Goal: Navigation & Orientation: Find specific page/section

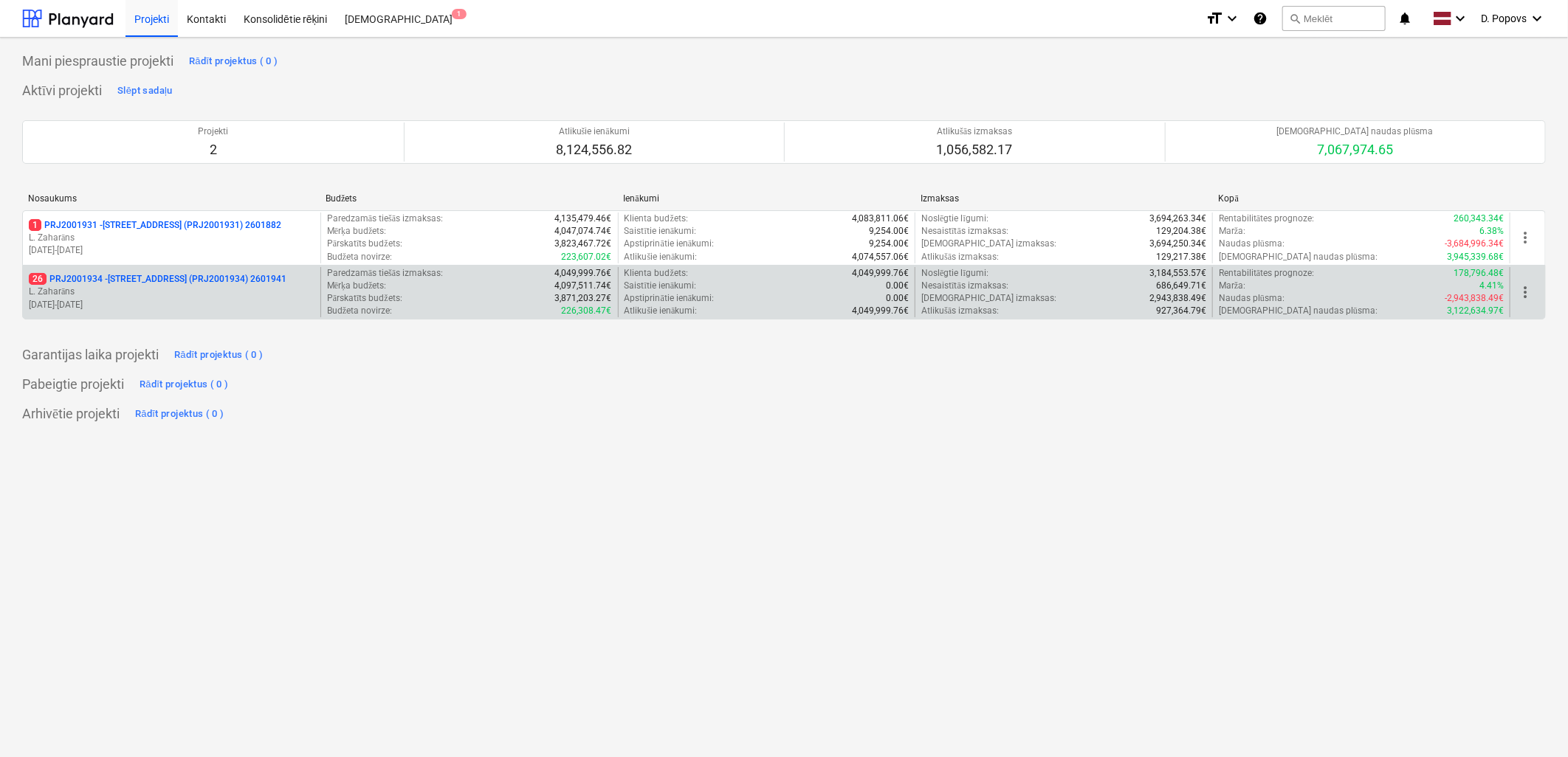
click at [231, 304] on p "[DATE] - [DATE]" at bounding box center [171, 305] width 286 height 13
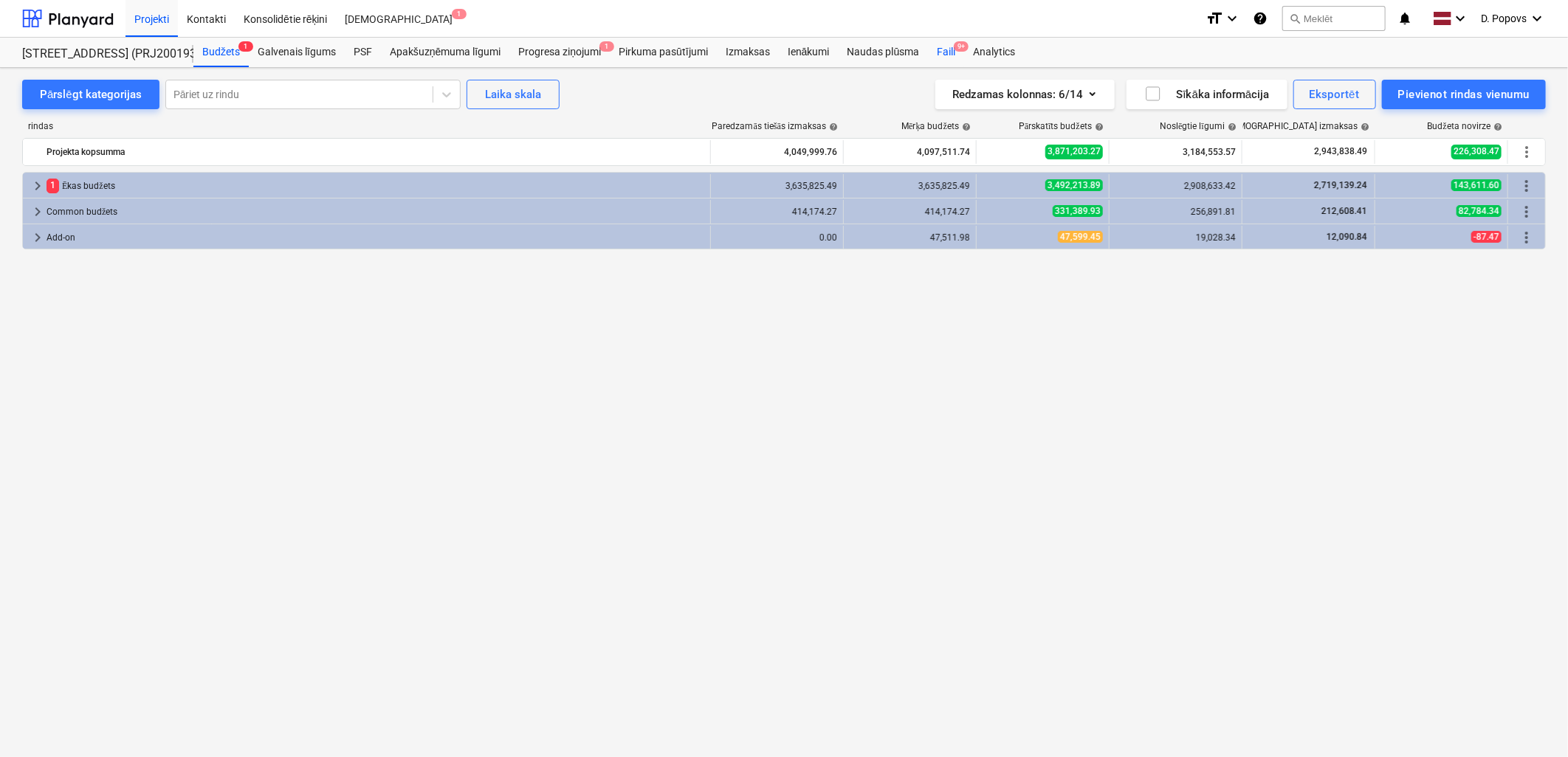
click at [943, 49] on div "Faili 9+" at bounding box center [946, 52] width 36 height 29
